Goal: Task Accomplishment & Management: Manage account settings

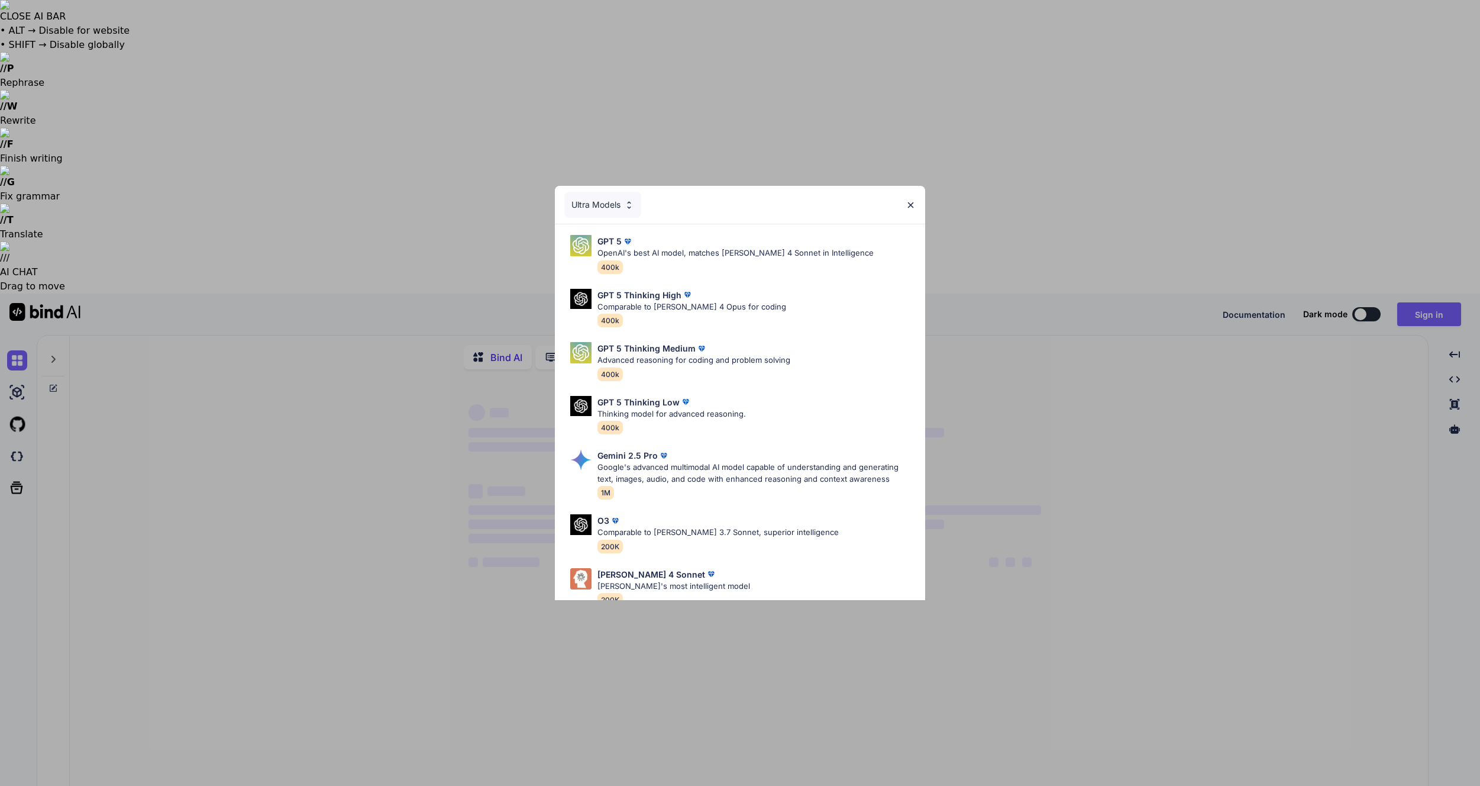
type textarea "x"
click at [911, 204] on img at bounding box center [911, 205] width 10 height 10
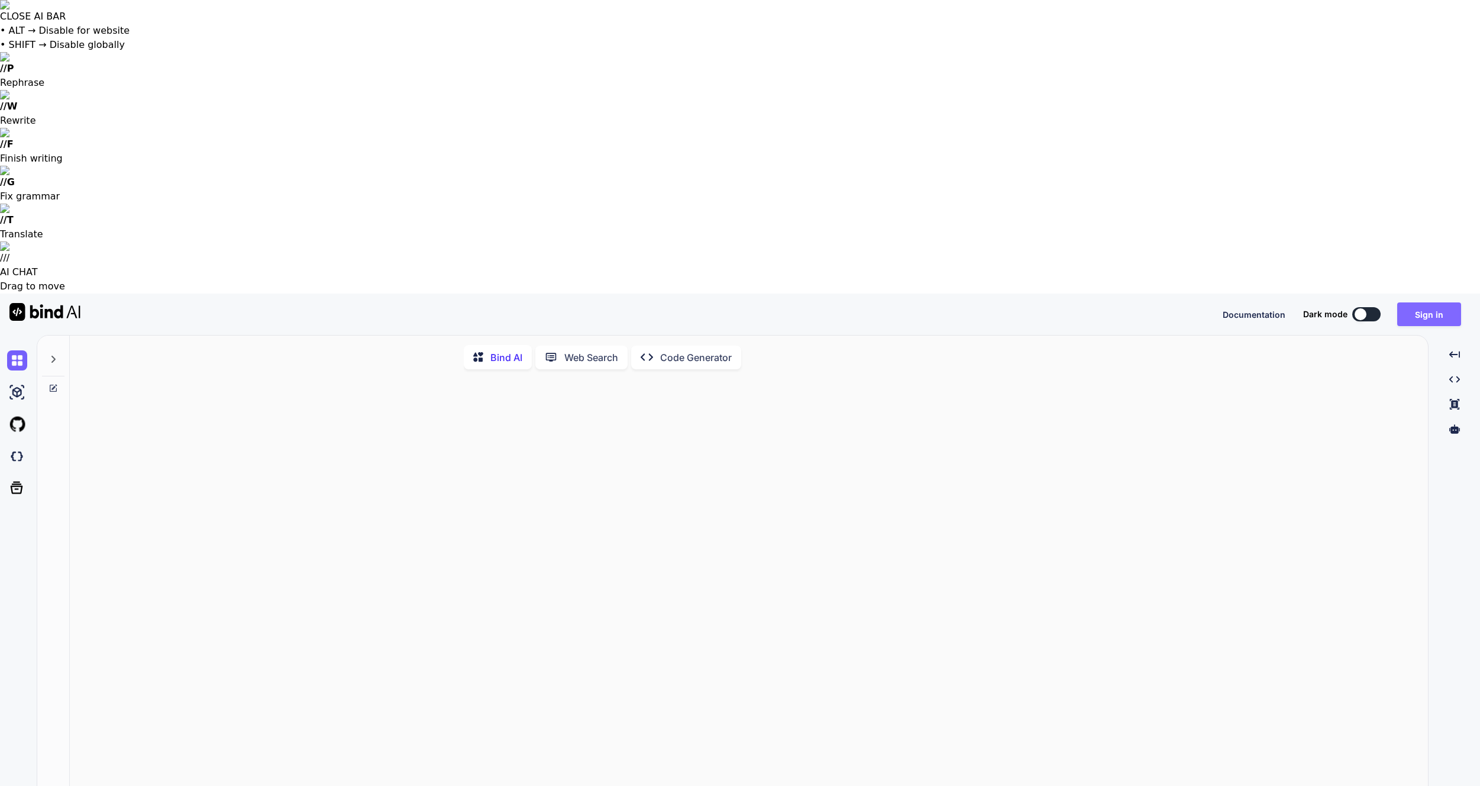
click at [1421, 302] on button "Sign in" at bounding box center [1429, 314] width 64 height 24
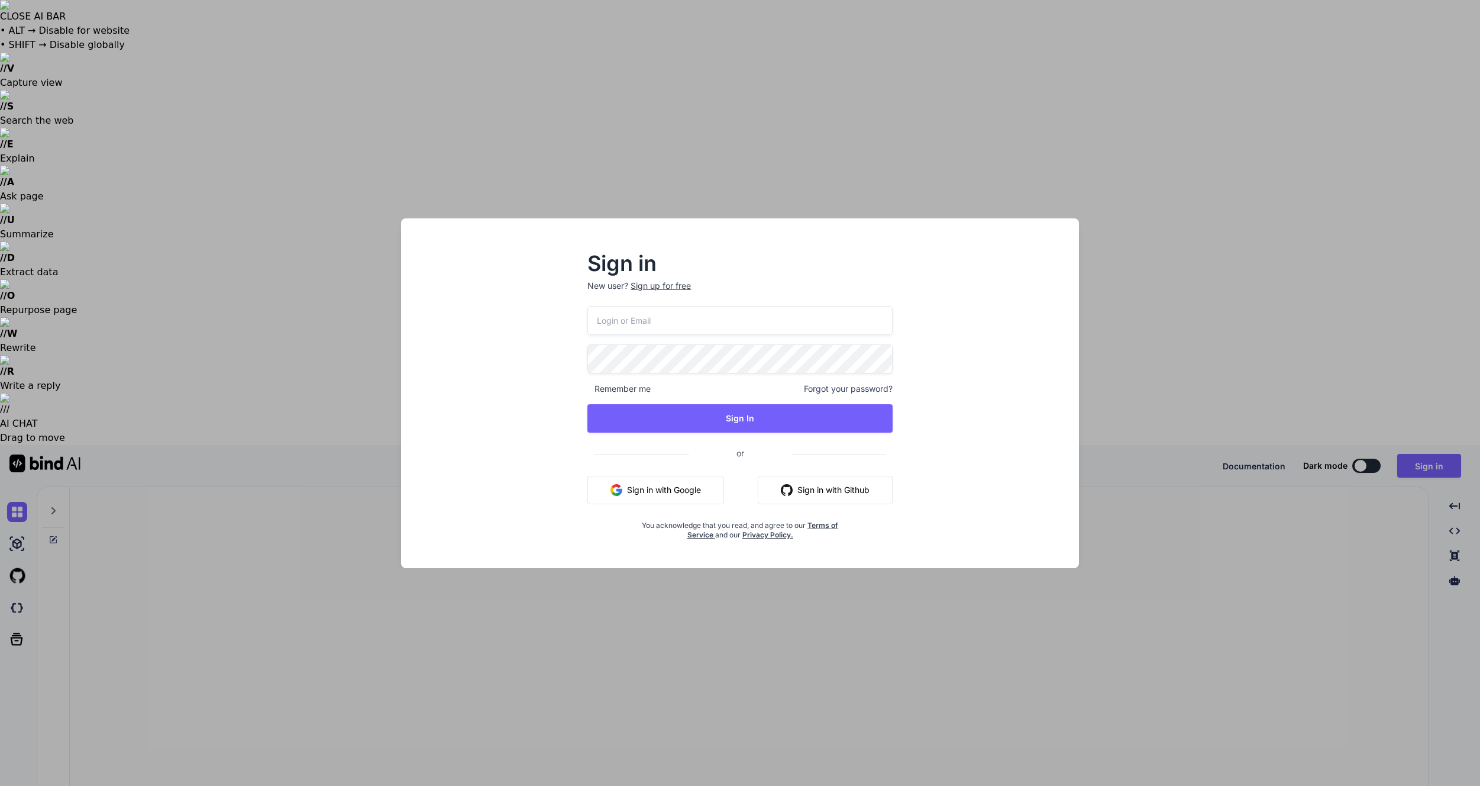
click at [703, 490] on button "Sign in with Google" at bounding box center [655, 490] width 137 height 28
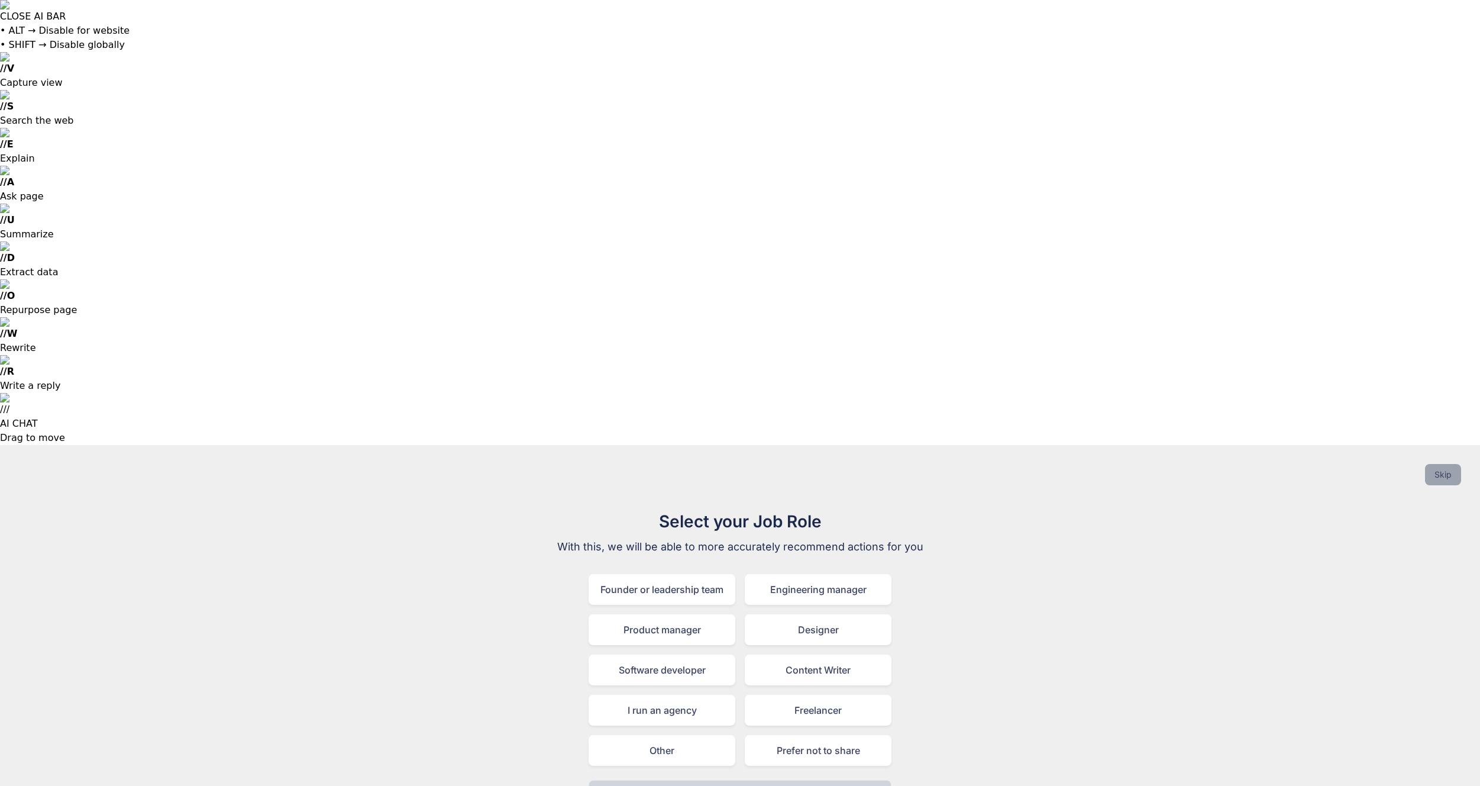
click at [1442, 464] on button "Skip" at bounding box center [1443, 474] width 36 height 21
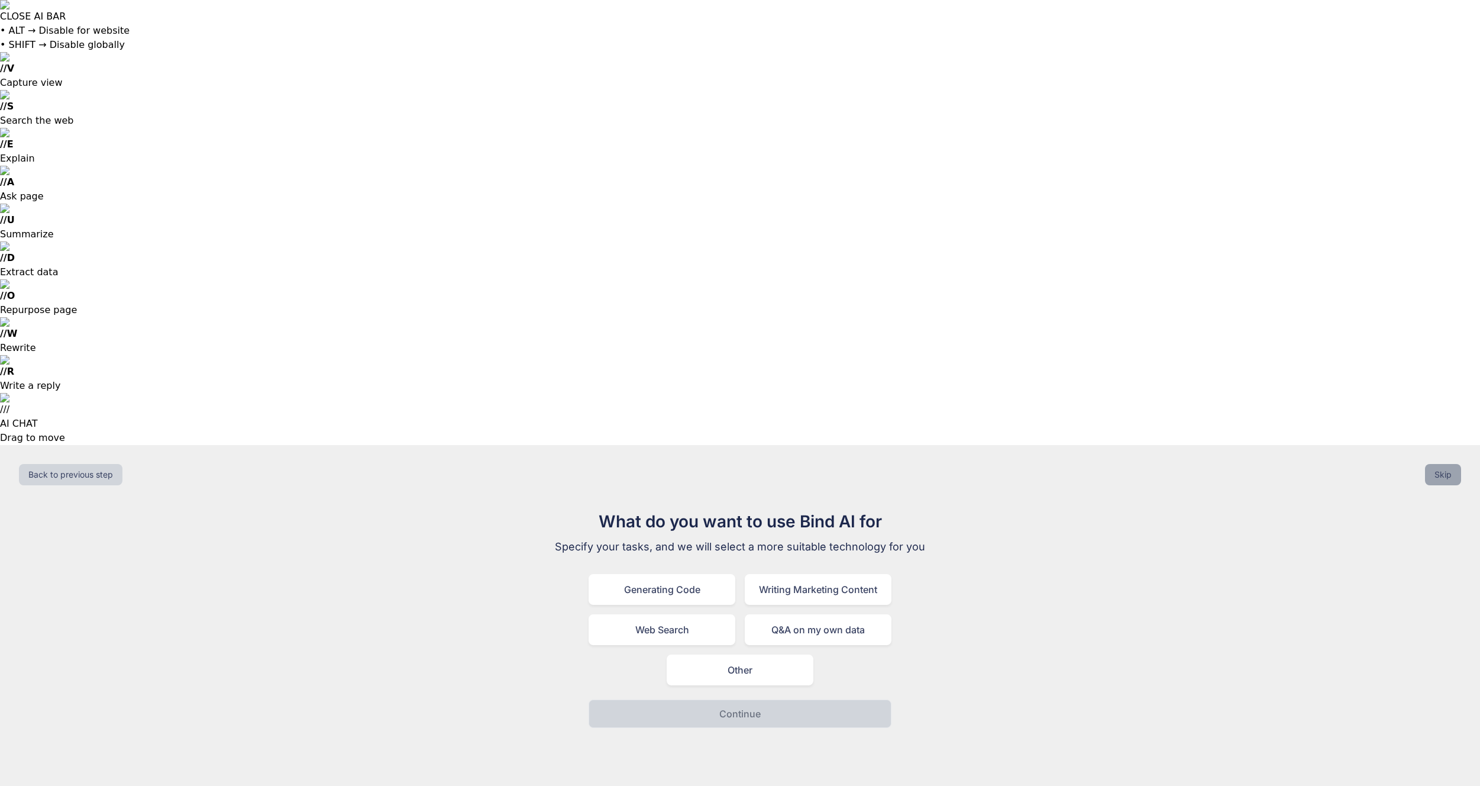
click at [1442, 464] on button "Skip" at bounding box center [1443, 474] width 36 height 21
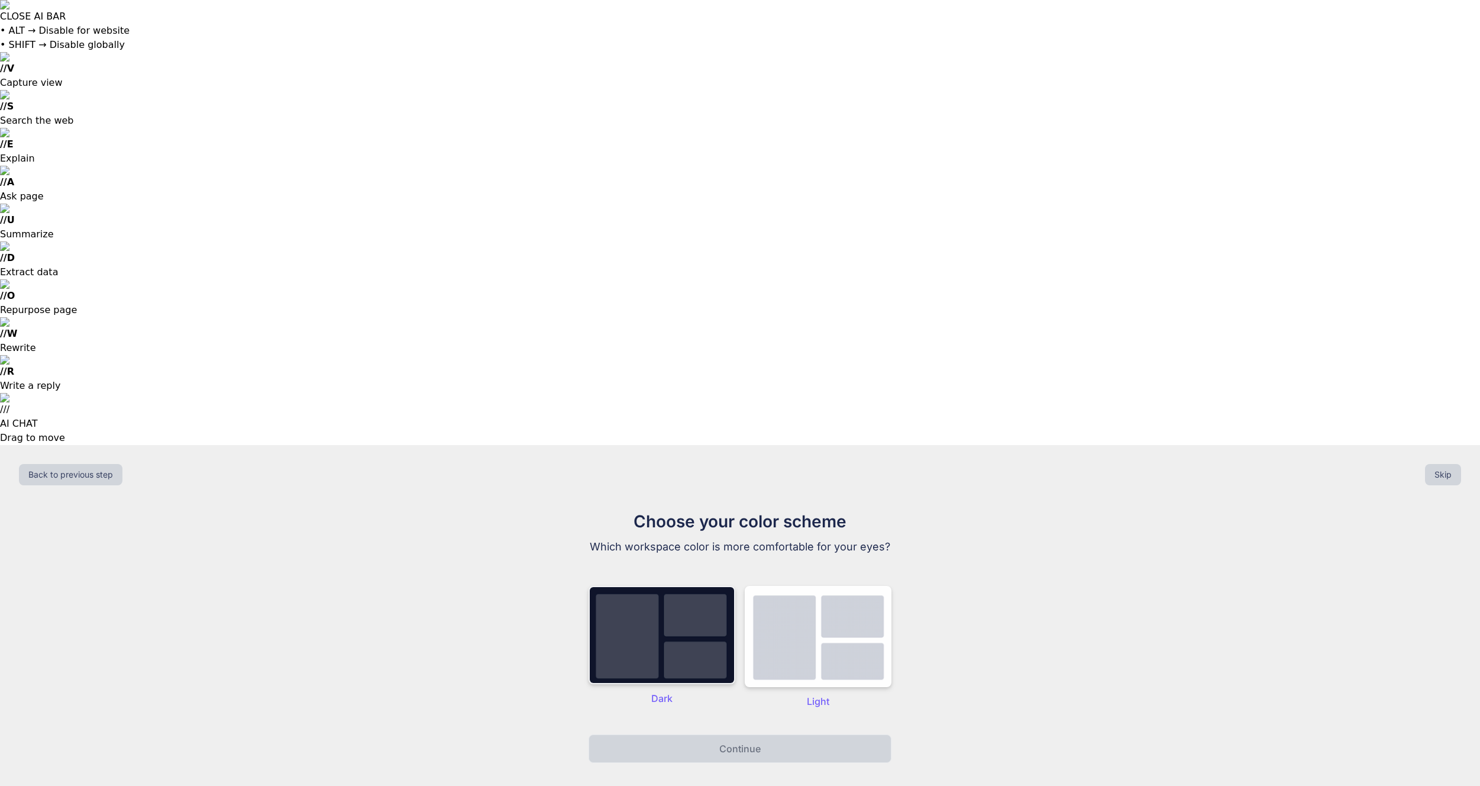
click at [648, 586] on img at bounding box center [662, 635] width 147 height 98
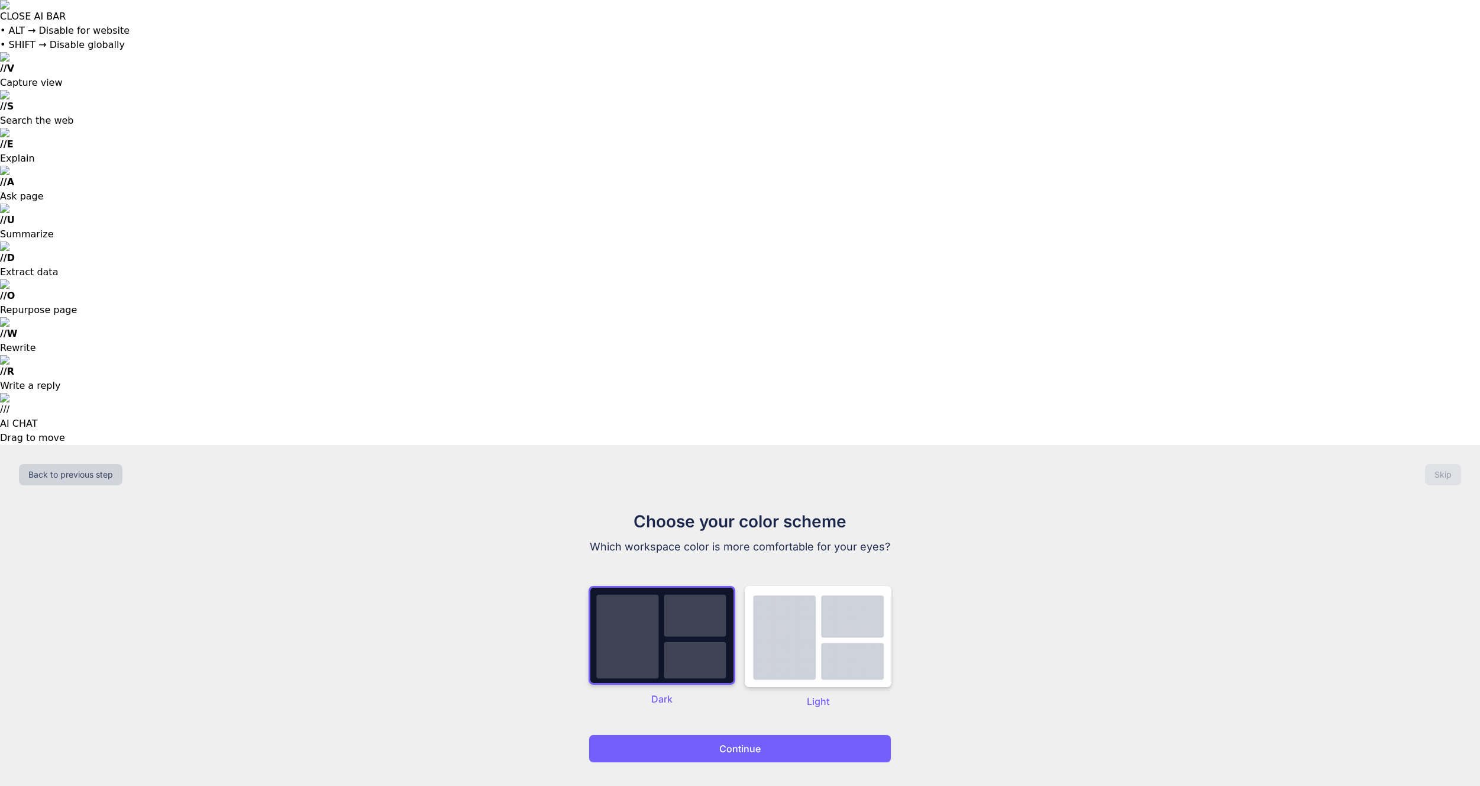
click at [776, 734] on button "Continue" at bounding box center [740, 748] width 303 height 28
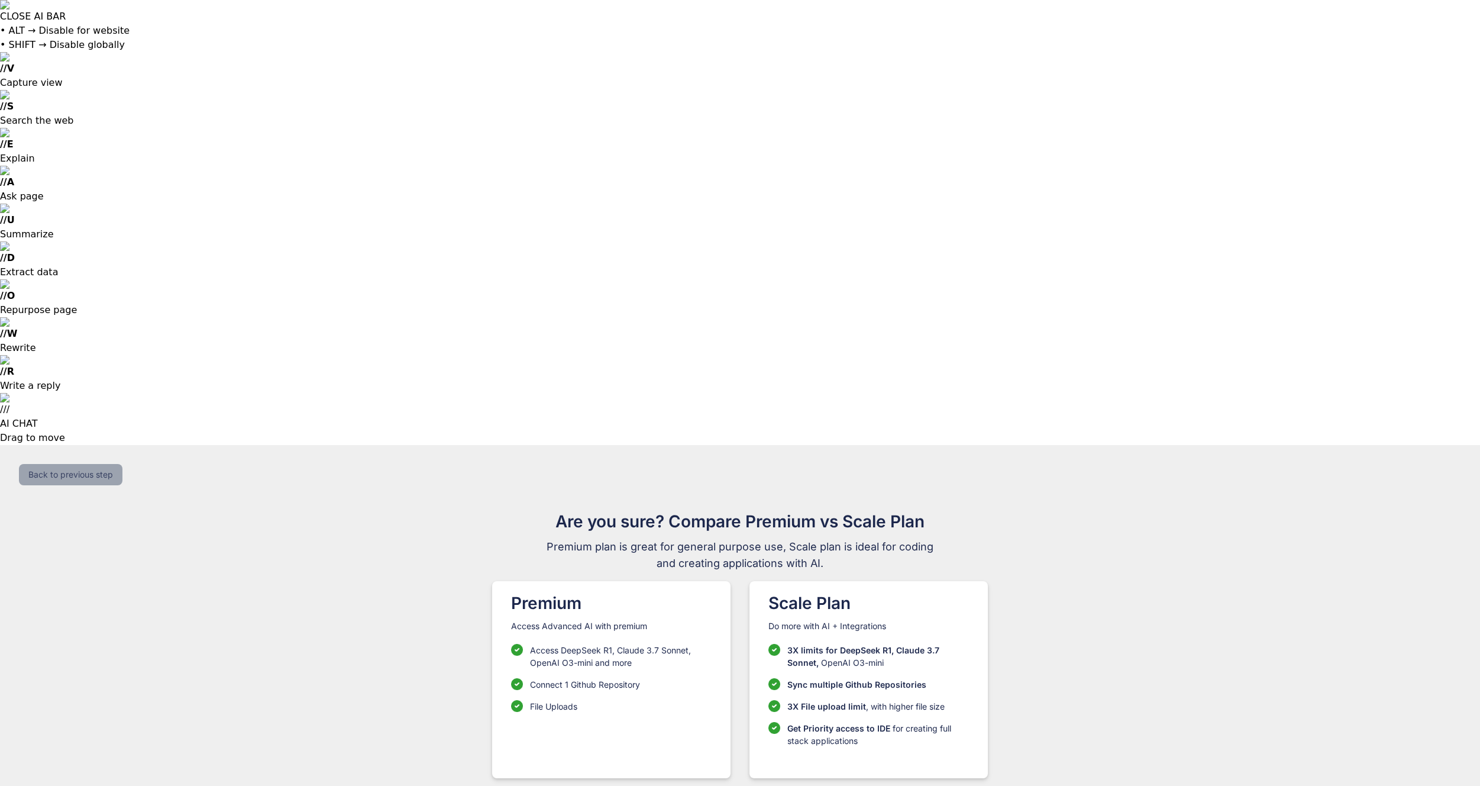
click at [62, 464] on button "Back to previous step" at bounding box center [71, 474] width 104 height 21
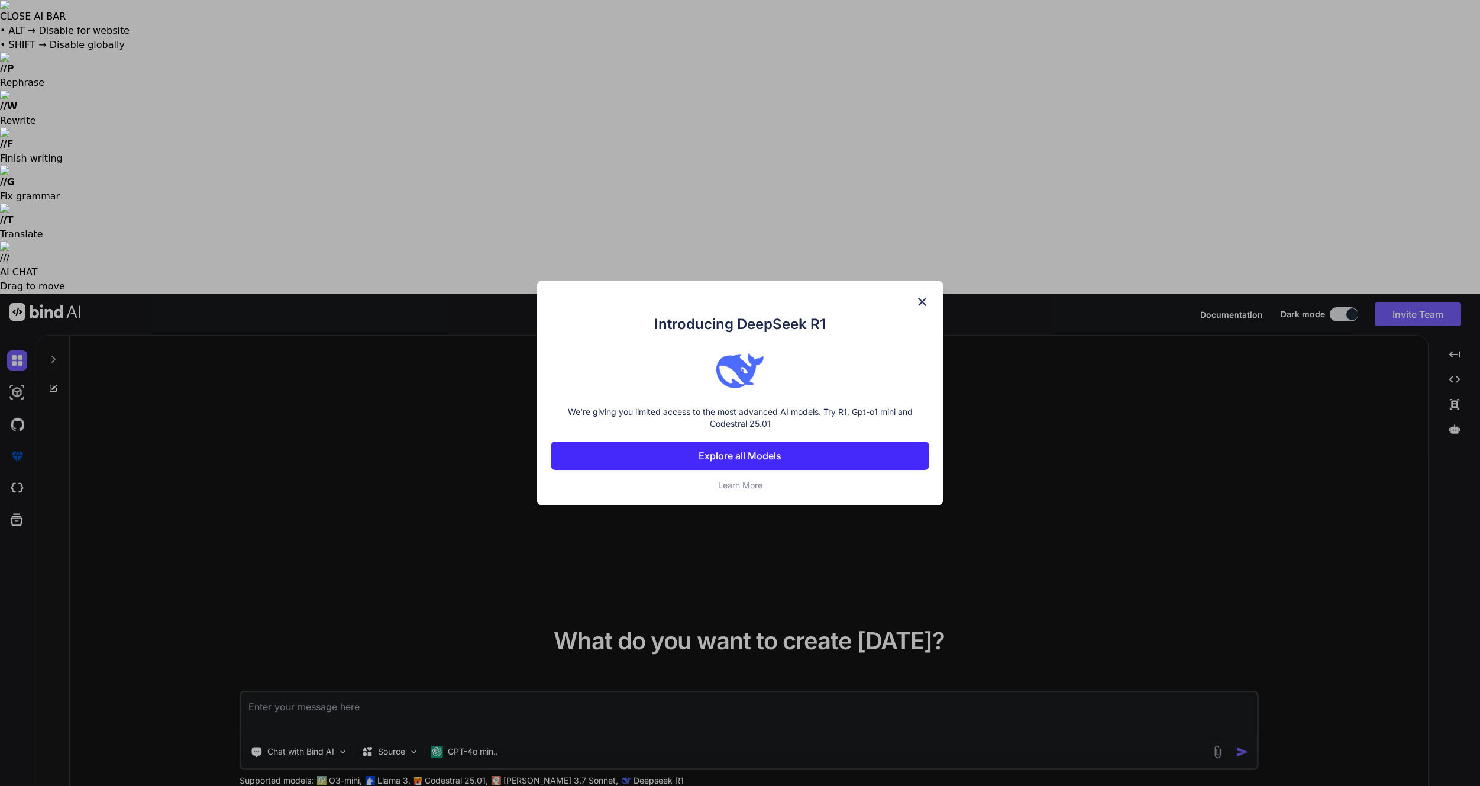
click at [922, 298] on img at bounding box center [922, 302] width 14 height 14
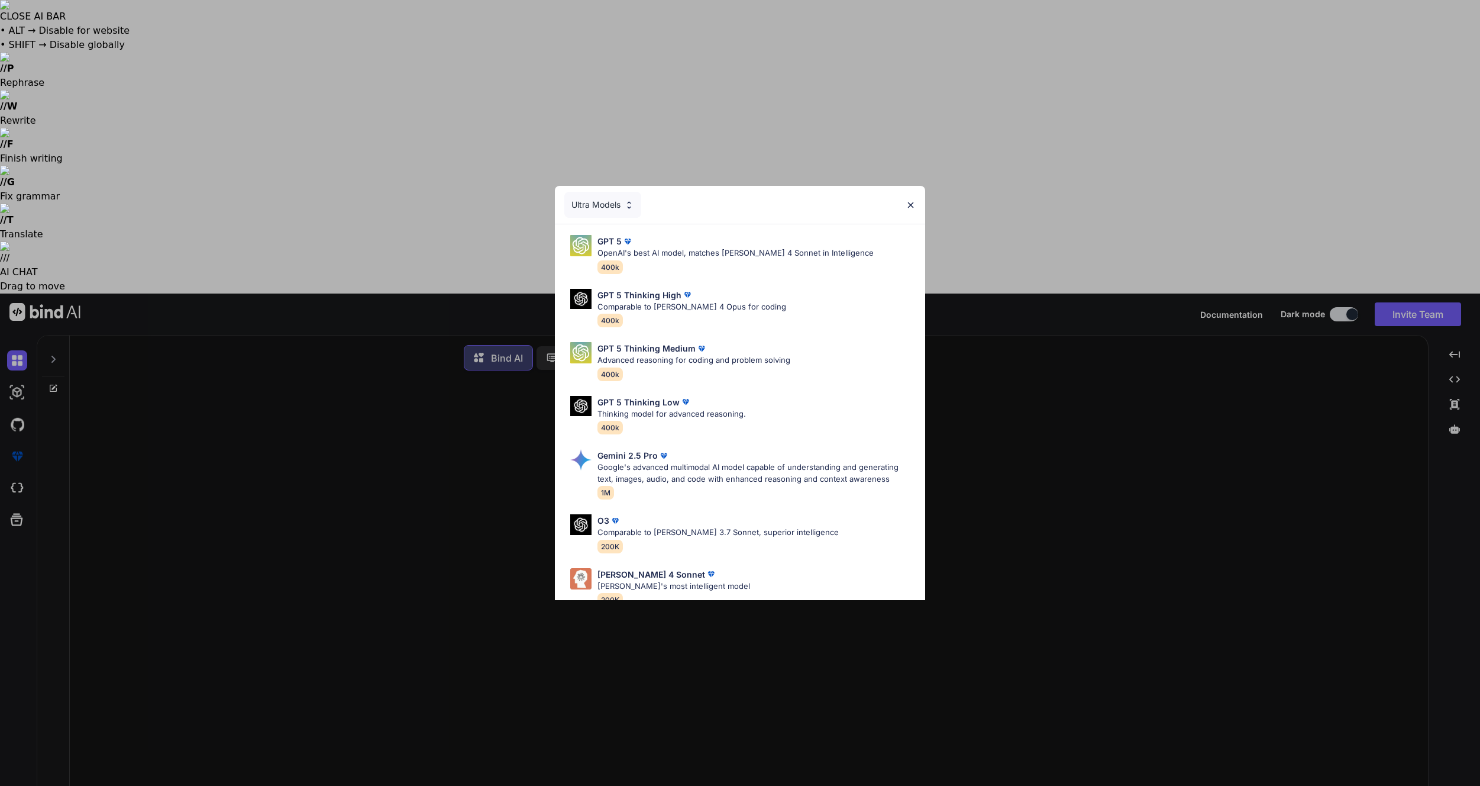
click at [906, 204] on img at bounding box center [911, 205] width 10 height 10
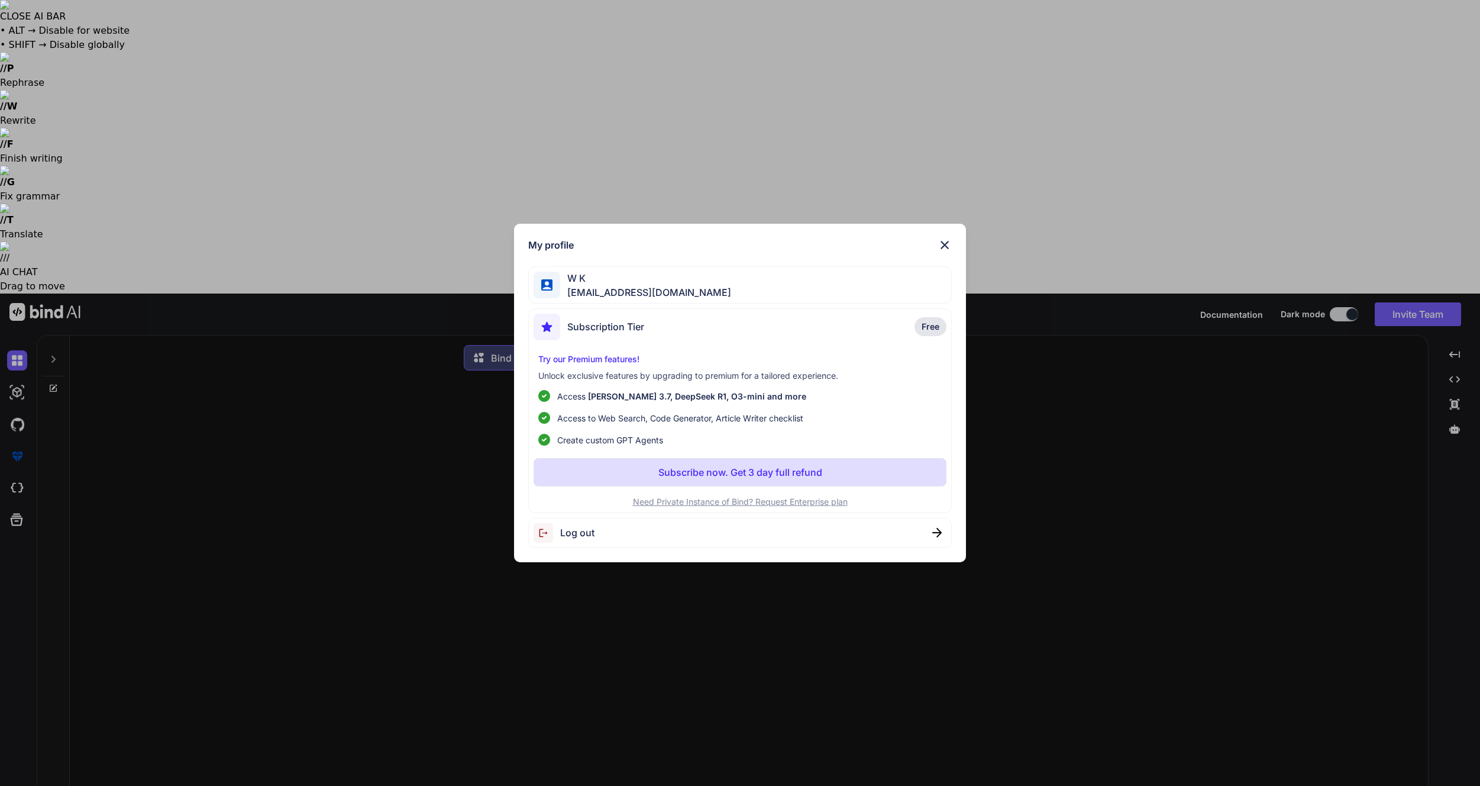
click at [605, 533] on div "Log out" at bounding box center [740, 533] width 424 height 30
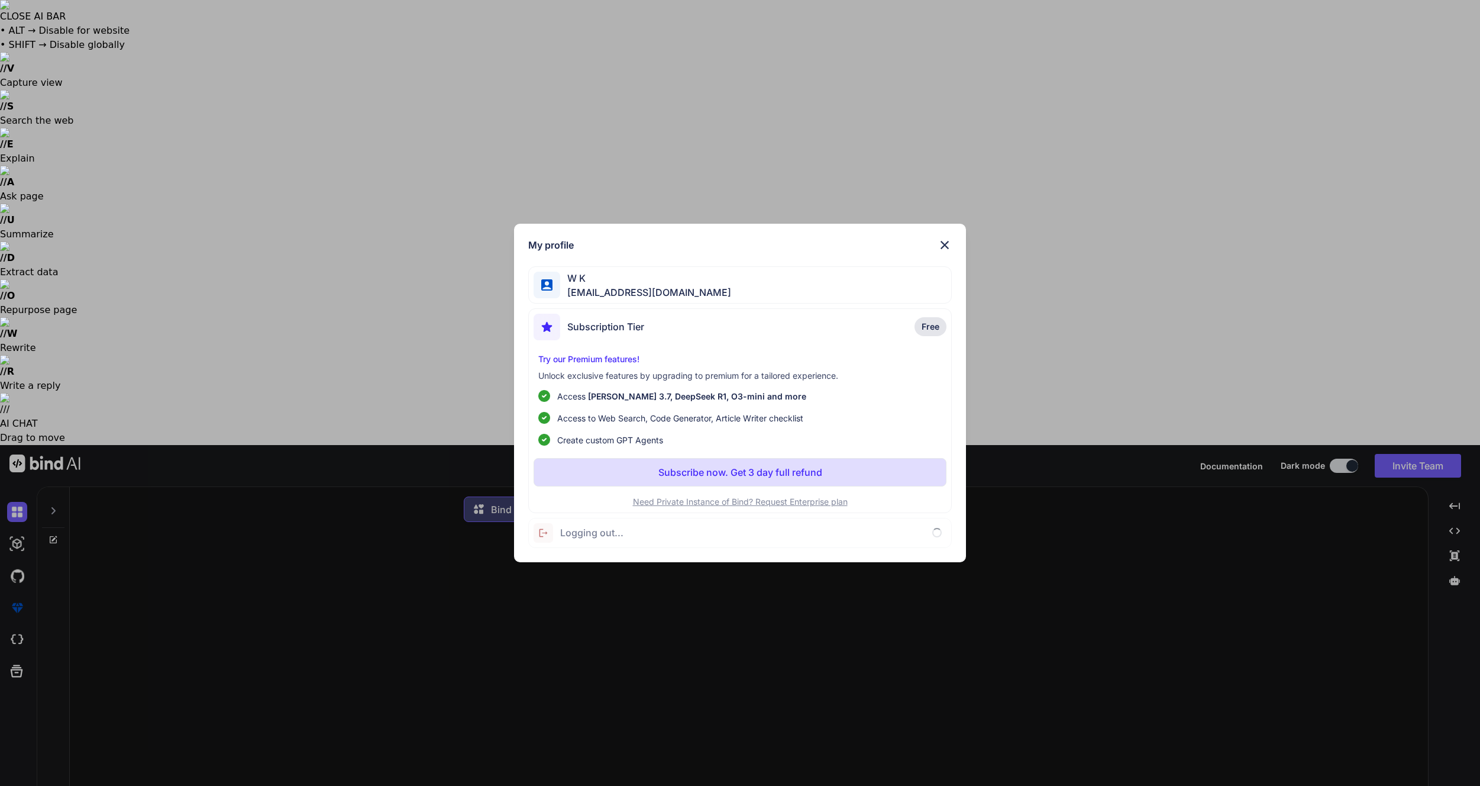
type textarea "x"
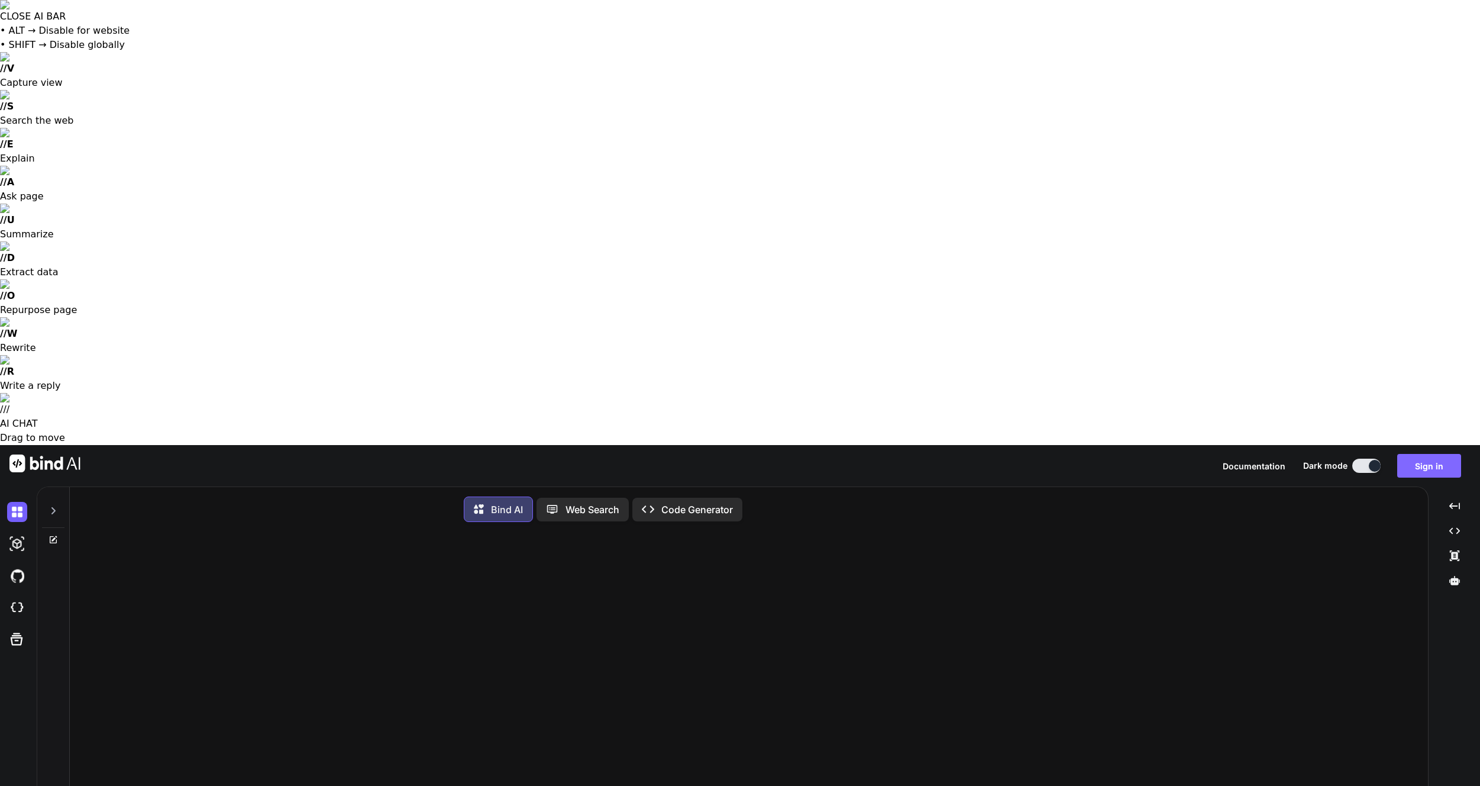
click at [1446, 454] on button "Sign in" at bounding box center [1429, 466] width 64 height 24
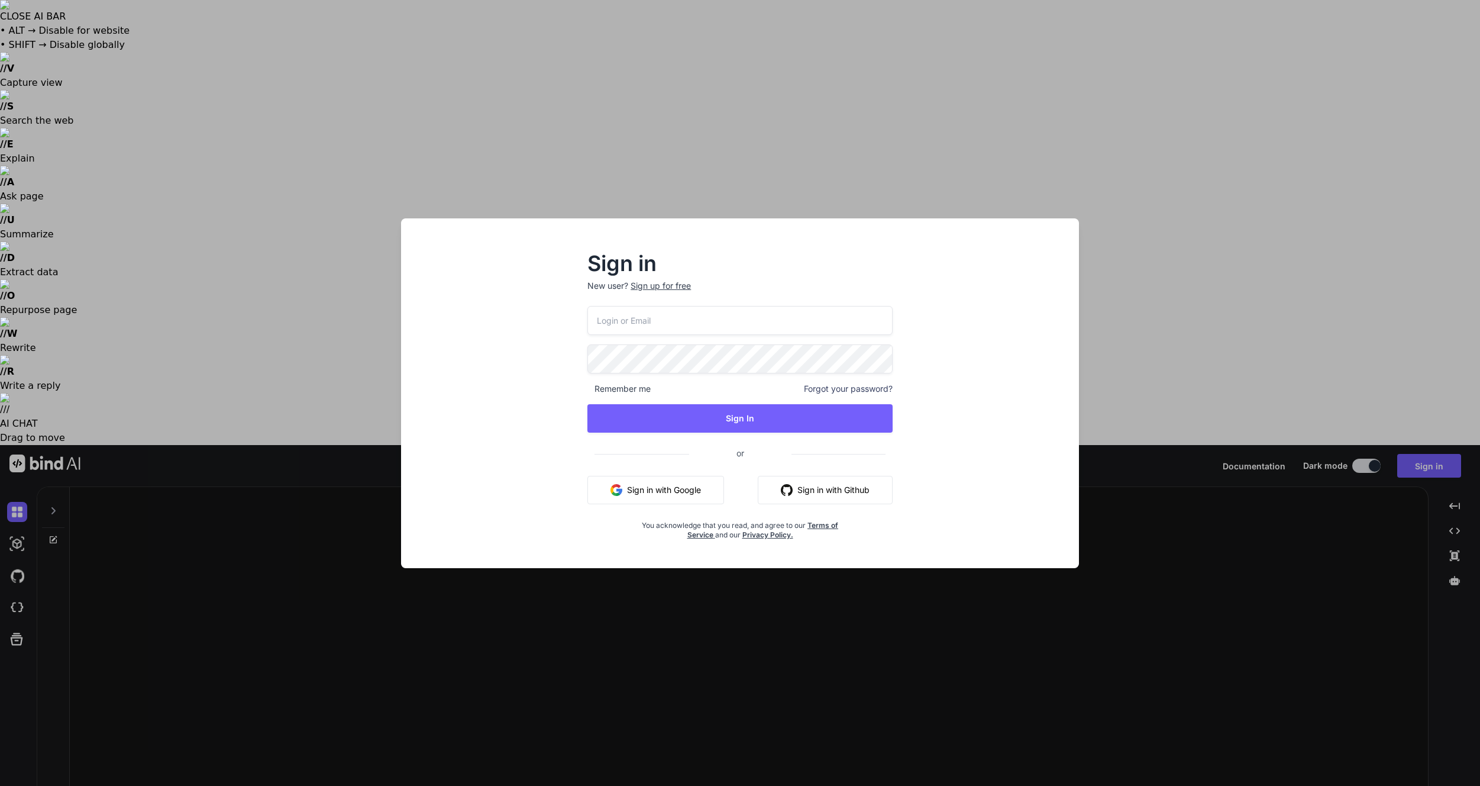
click at [881, 392] on span "Forgot your password?" at bounding box center [848, 389] width 89 height 12
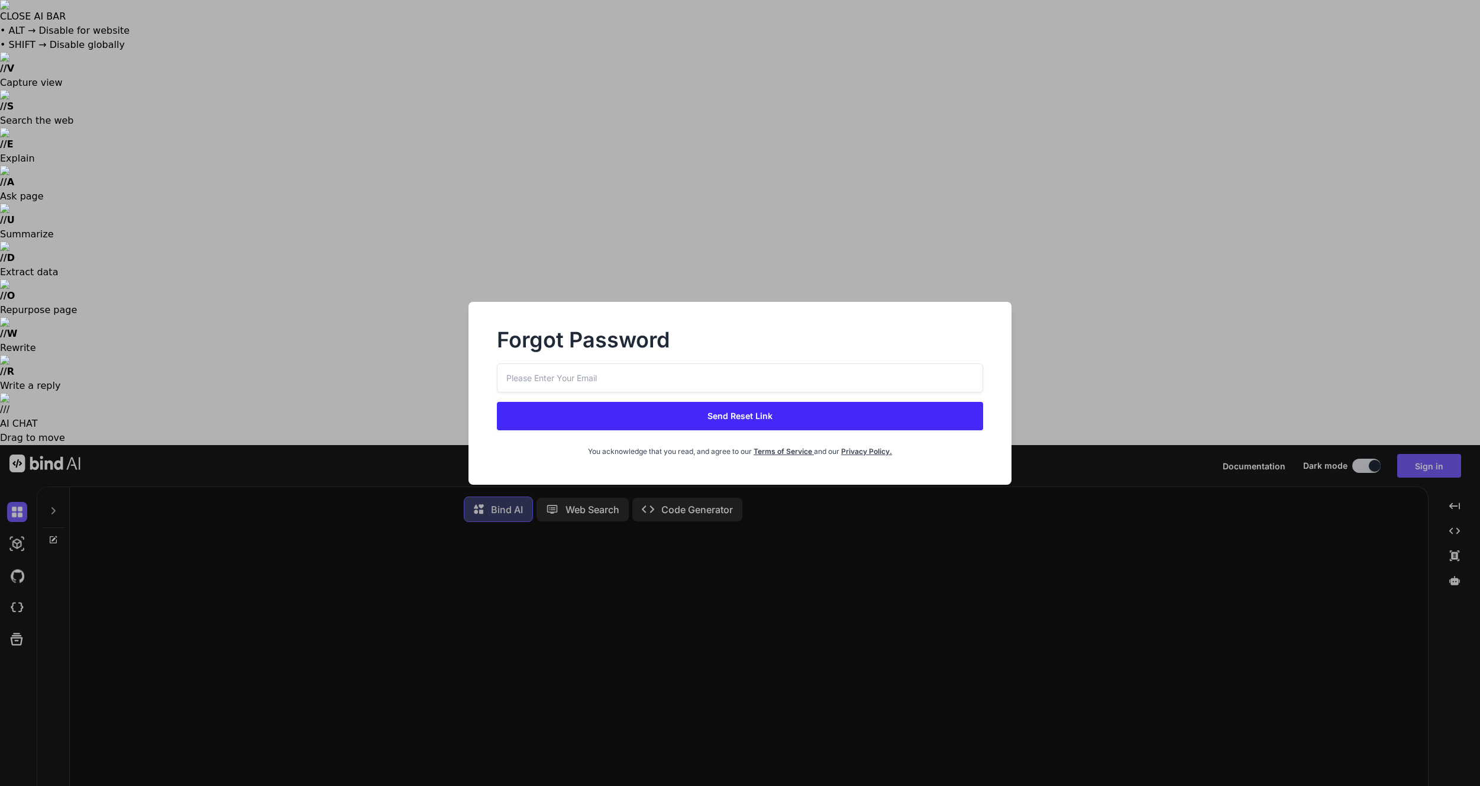
click at [583, 377] on input "email" at bounding box center [740, 377] width 486 height 29
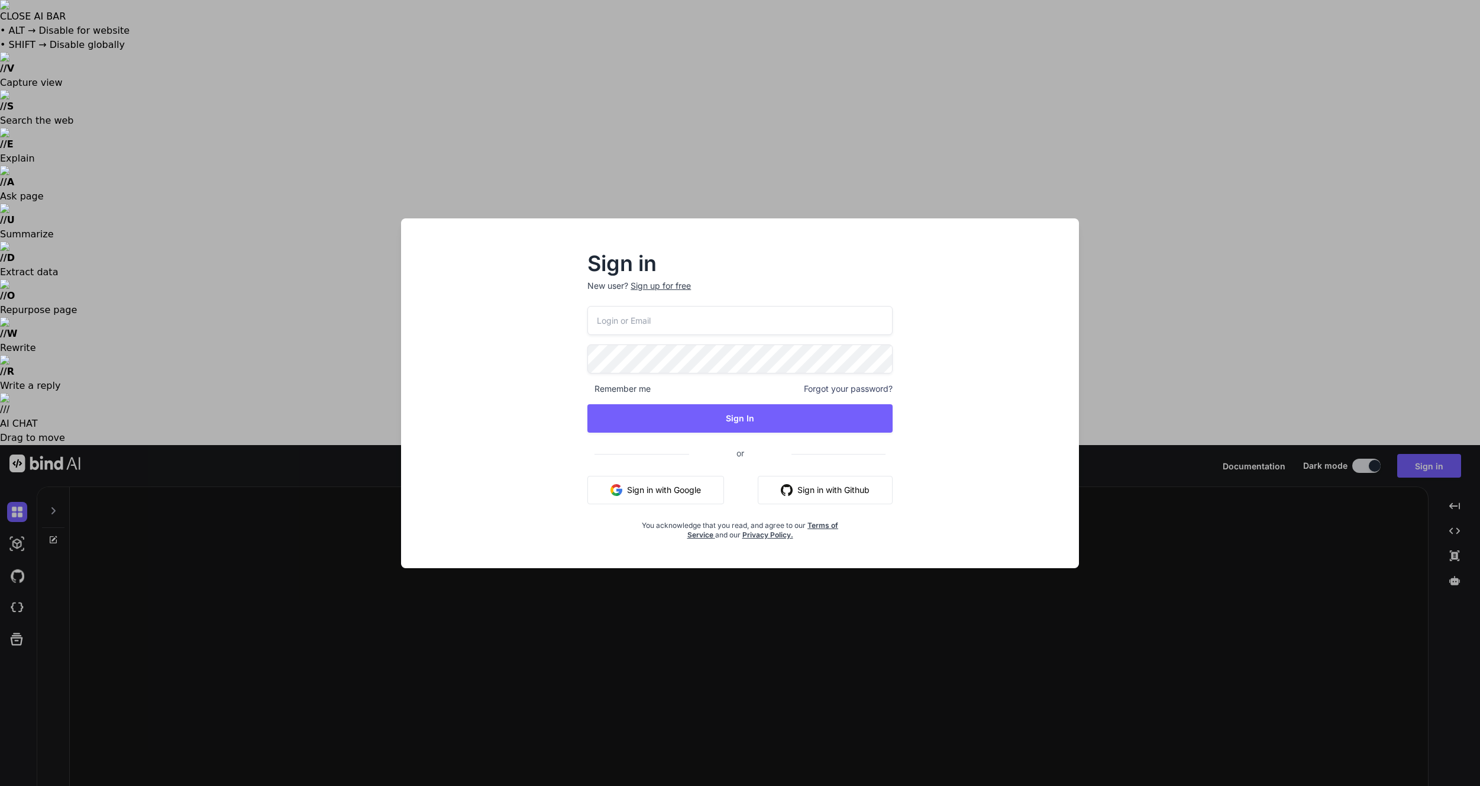
click at [875, 389] on span "Forgot your password?" at bounding box center [848, 389] width 89 height 12
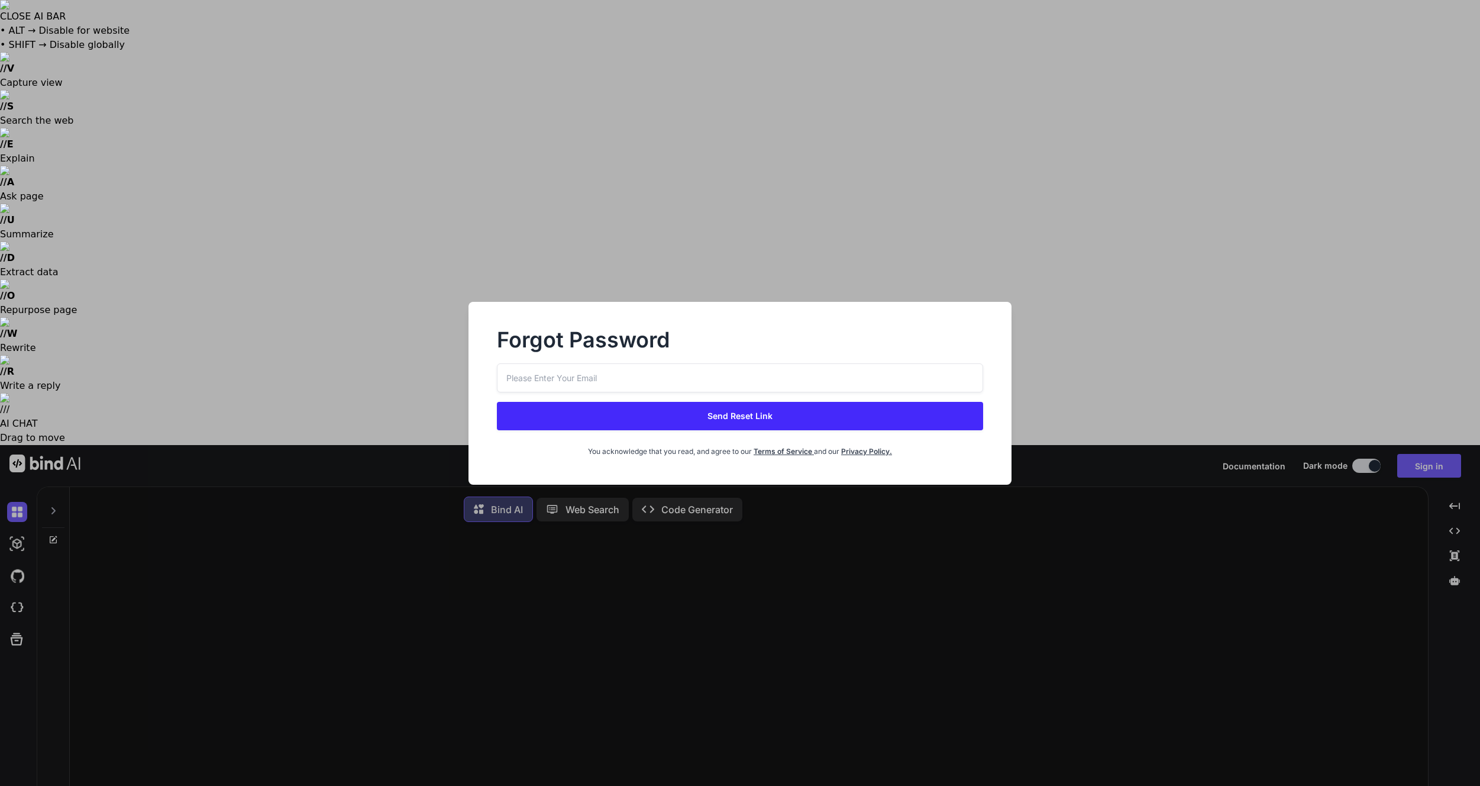
click at [658, 367] on input "email" at bounding box center [740, 377] width 486 height 29
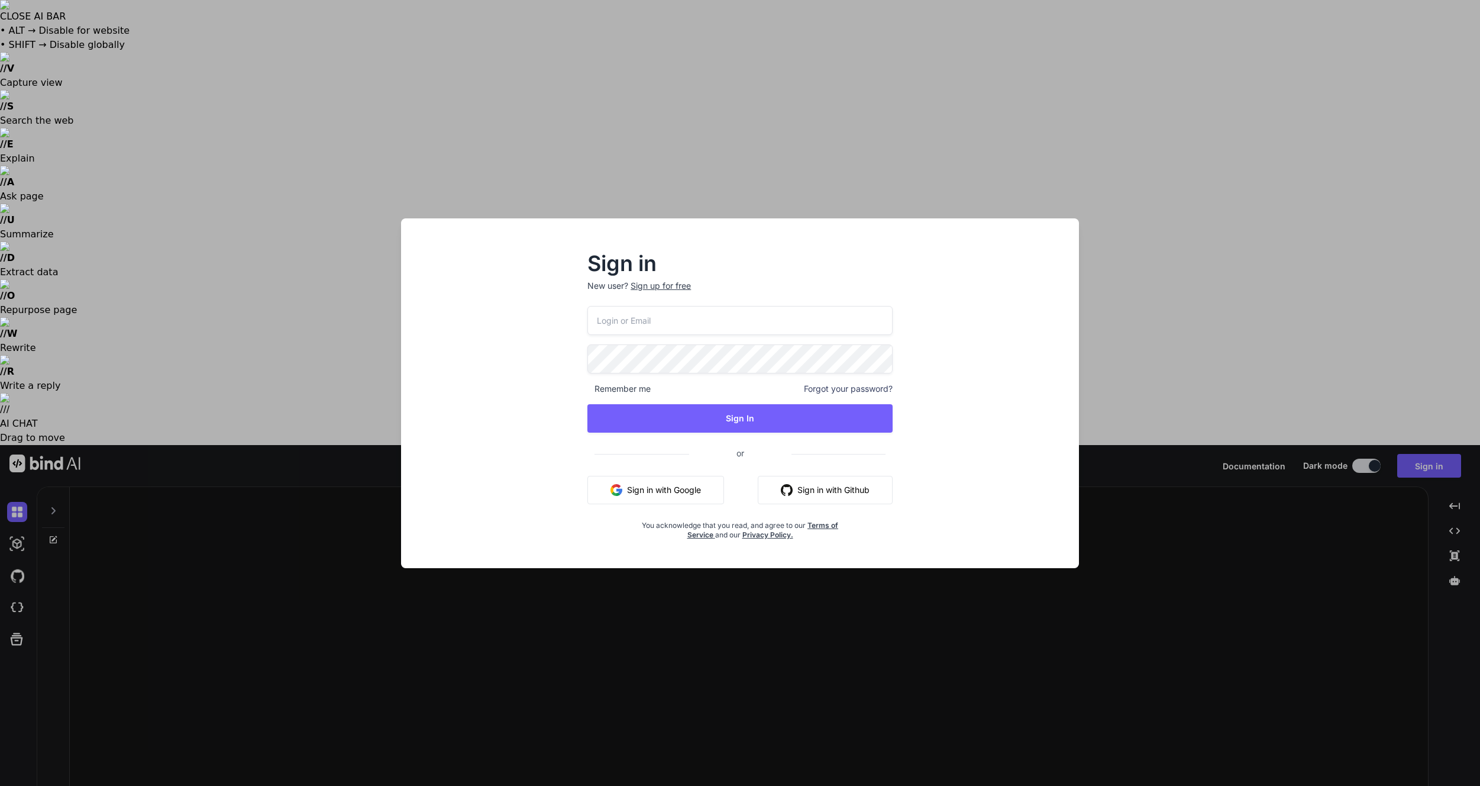
click at [680, 283] on div "Sign up for free" at bounding box center [661, 286] width 60 height 12
click at [638, 324] on input "email" at bounding box center [739, 320] width 305 height 29
type input "[EMAIL_ADDRESS][DOMAIN_NAME]"
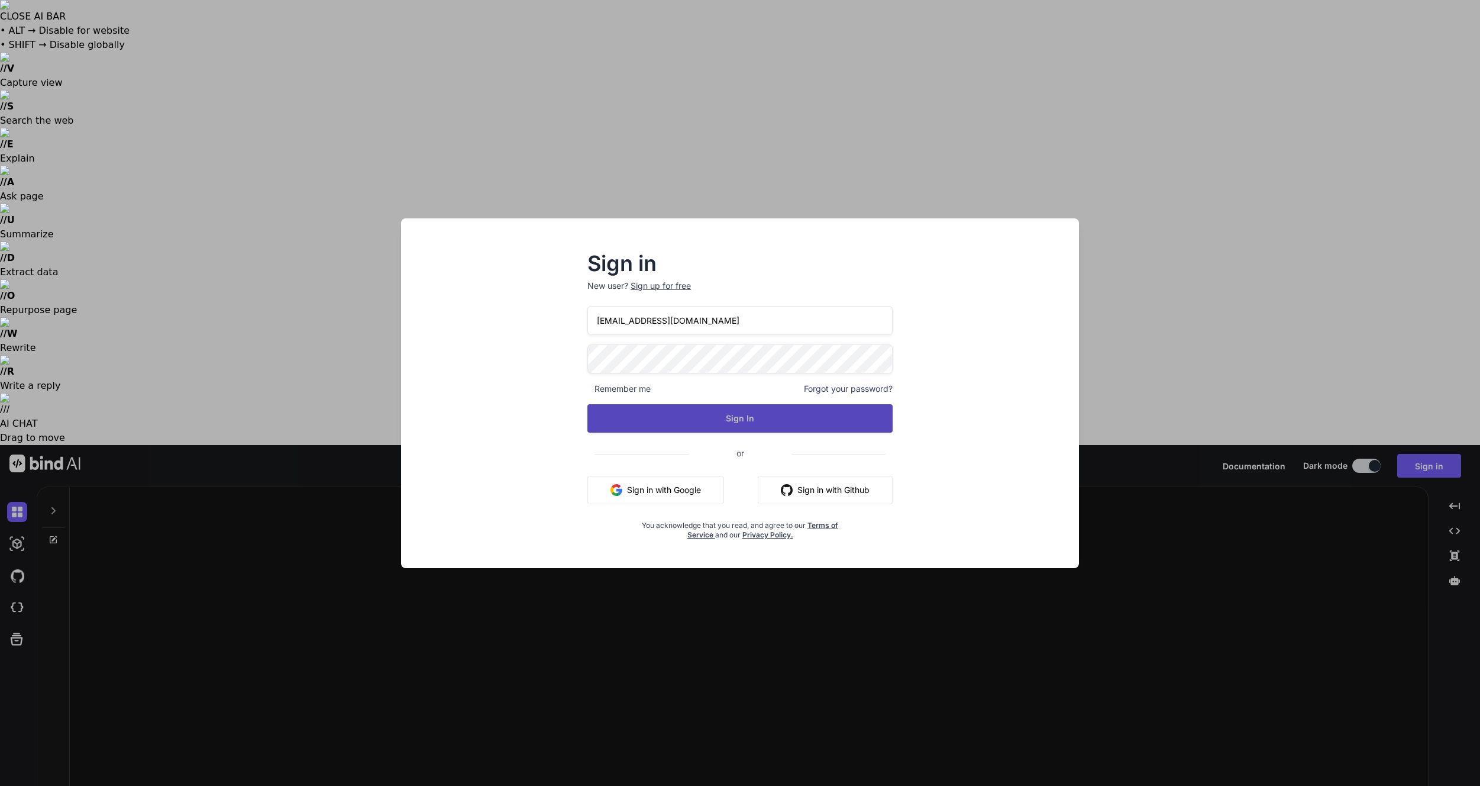
click at [763, 422] on button "Sign In" at bounding box center [739, 418] width 305 height 28
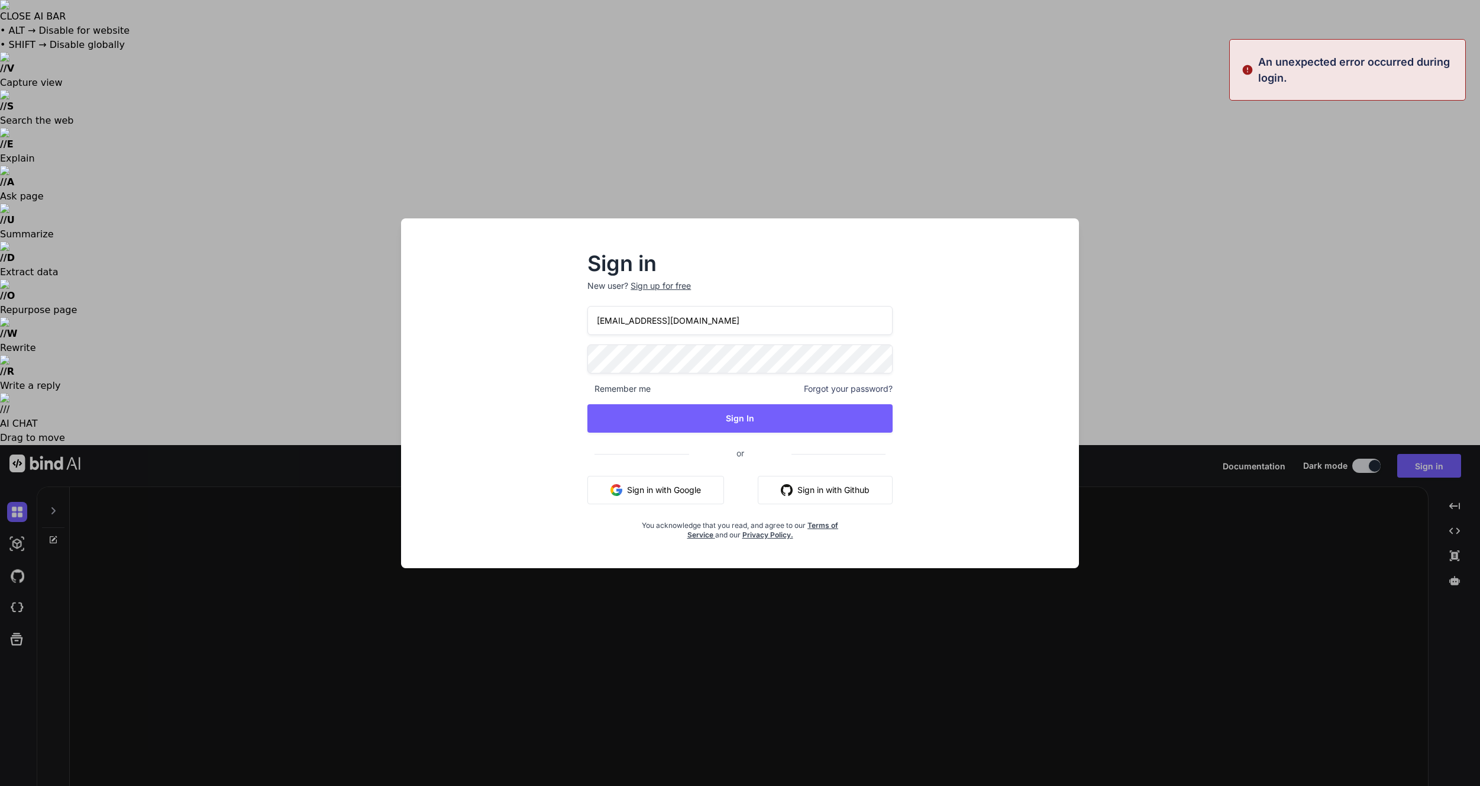
click at [1093, 162] on div "Sign in New user? Sign up for free [EMAIL_ADDRESS][DOMAIN_NAME] Remember me For…" at bounding box center [740, 393] width 1480 height 786
